Goal: Task Accomplishment & Management: Manage account settings

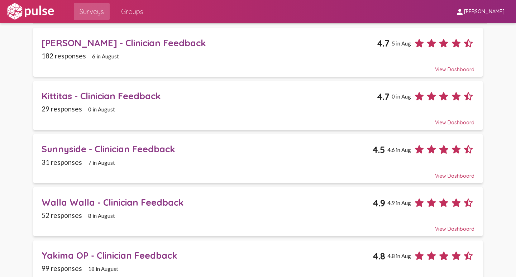
scroll to position [179, 0]
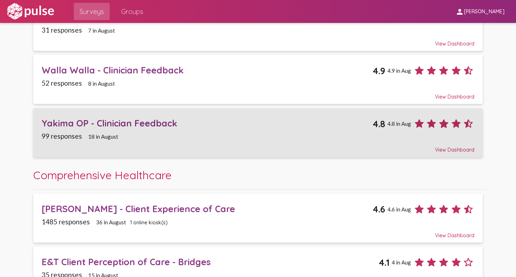
click at [137, 123] on div "Yakima OP - Clinician Feedback" at bounding box center [207, 123] width 331 height 11
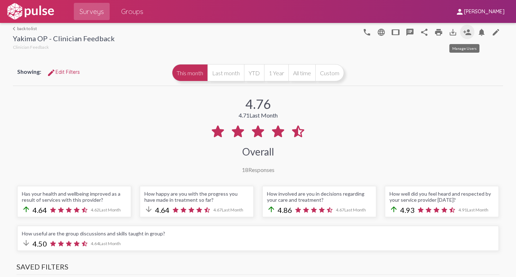
click at [464, 34] on mat-icon "person_add" at bounding box center [467, 32] width 9 height 9
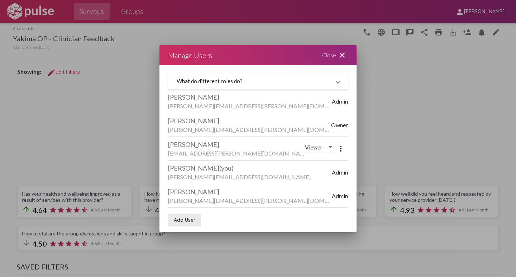
click at [187, 221] on span "Add User" at bounding box center [185, 220] width 22 height 6
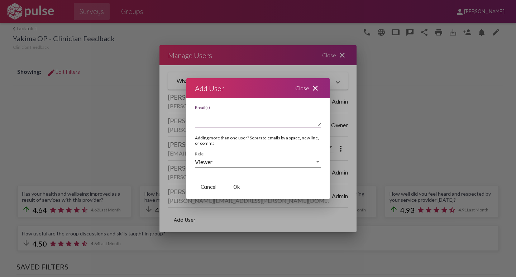
click at [225, 124] on textarea "Email(s)" at bounding box center [258, 119] width 126 height 14
type textarea "[PERSON_NAME][EMAIL_ADDRESS][PERSON_NAME][DOMAIN_NAME]"
click at [237, 187] on span "Ok" at bounding box center [236, 187] width 7 height 6
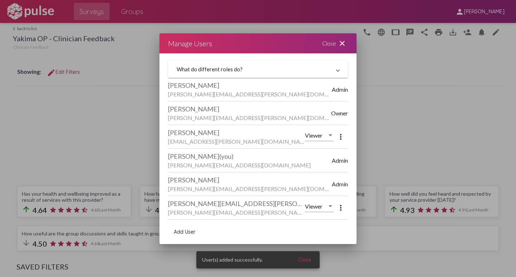
click at [181, 231] on span "Add User" at bounding box center [185, 232] width 22 height 6
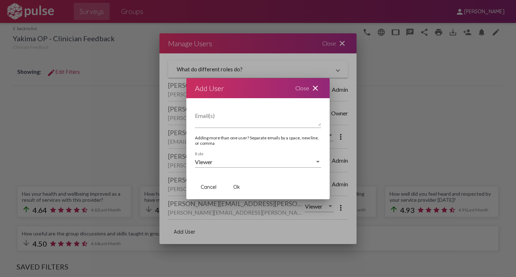
click at [205, 122] on textarea "Email(s)" at bounding box center [258, 119] width 126 height 14
type textarea "[EMAIL_ADDRESS][PERSON_NAME][DOMAIN_NAME]"
click at [237, 187] on span "Ok" at bounding box center [236, 187] width 7 height 6
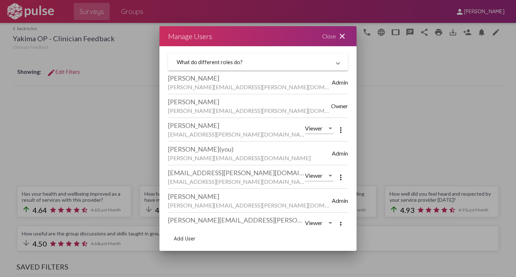
click at [343, 34] on mat-icon "close" at bounding box center [342, 36] width 9 height 9
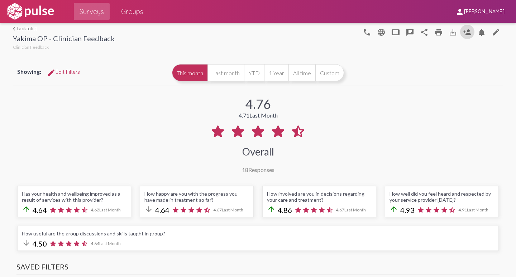
click at [19, 28] on link "arrow_back_ios back to list" at bounding box center [64, 28] width 102 height 5
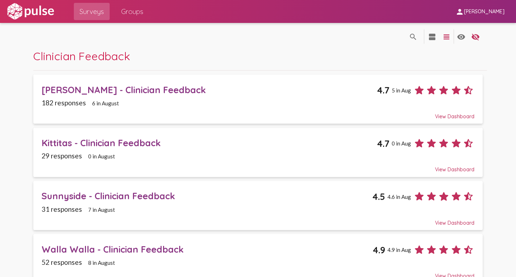
click at [55, 140] on div "Kittitas - Clinician Feedback" at bounding box center [210, 142] width 336 height 11
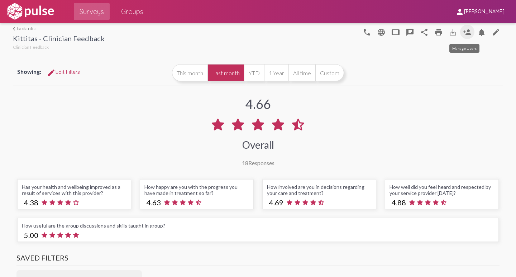
click at [463, 32] on mat-icon "person_add" at bounding box center [467, 32] width 9 height 9
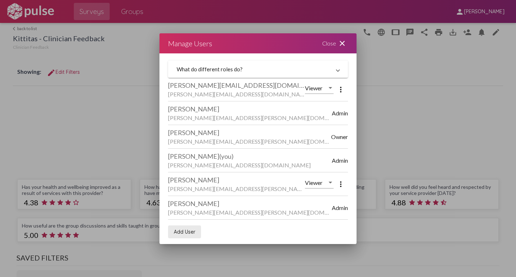
click at [186, 232] on span "Add User" at bounding box center [185, 232] width 22 height 6
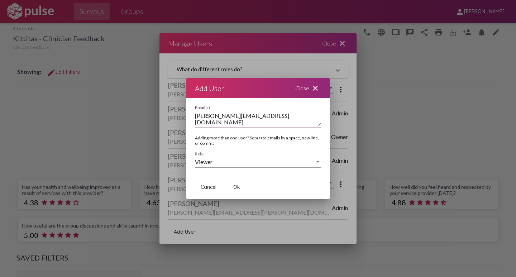
type textarea "[PERSON_NAME][EMAIL_ADDRESS][DOMAIN_NAME]"
click at [239, 190] on span "Ok" at bounding box center [236, 187] width 7 height 6
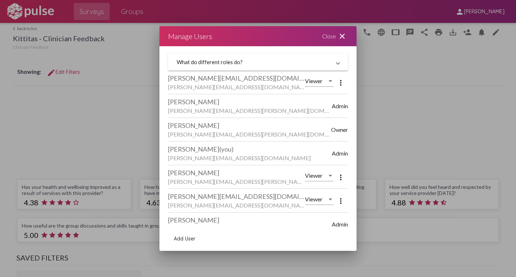
click at [342, 35] on mat-icon "close" at bounding box center [342, 36] width 9 height 9
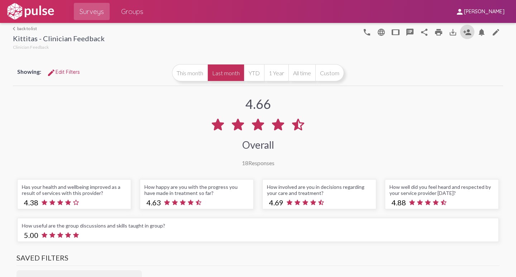
click at [28, 28] on link "arrow_back_ios back to list" at bounding box center [59, 28] width 92 height 5
